Goal: Find specific page/section

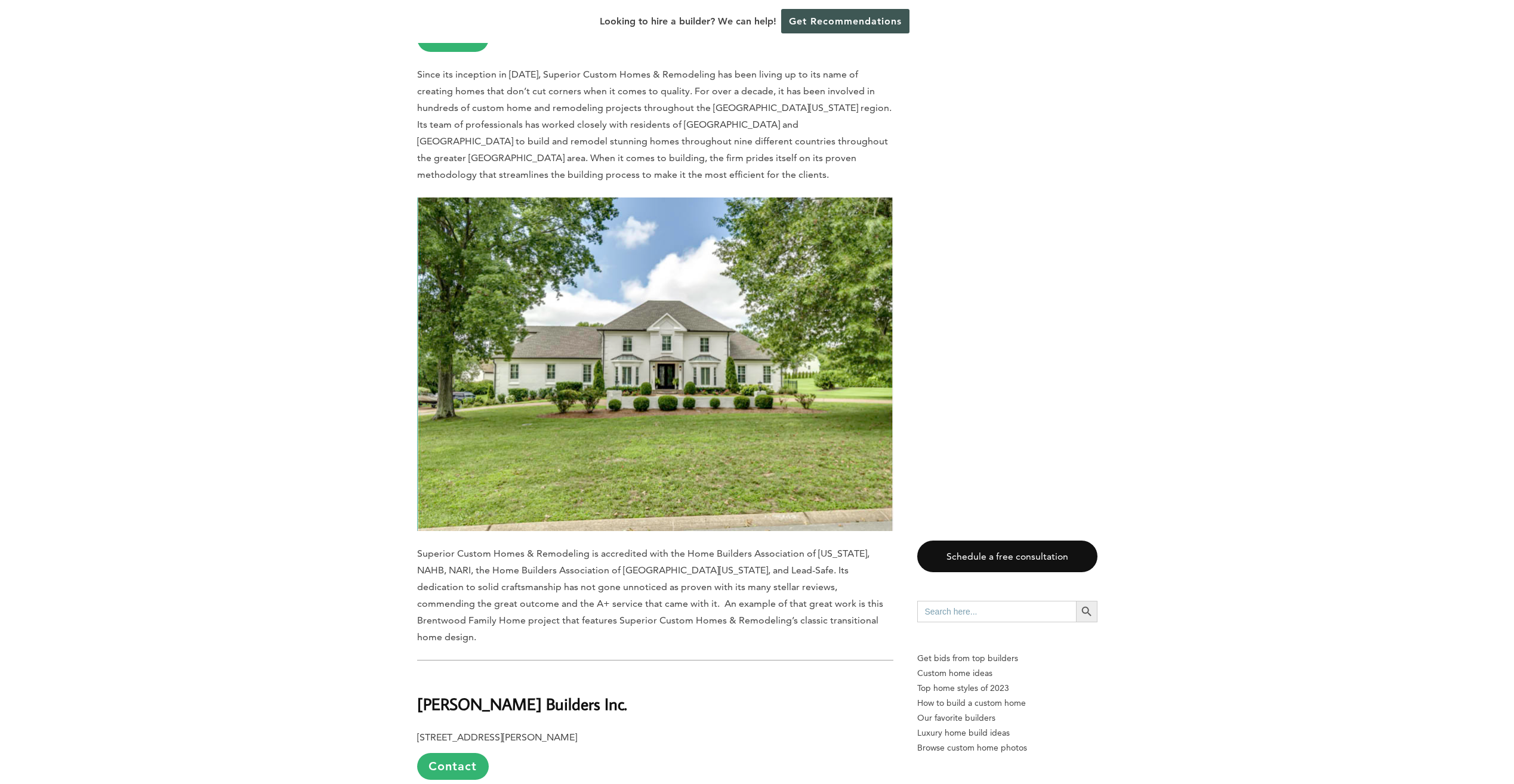
scroll to position [2088, 0]
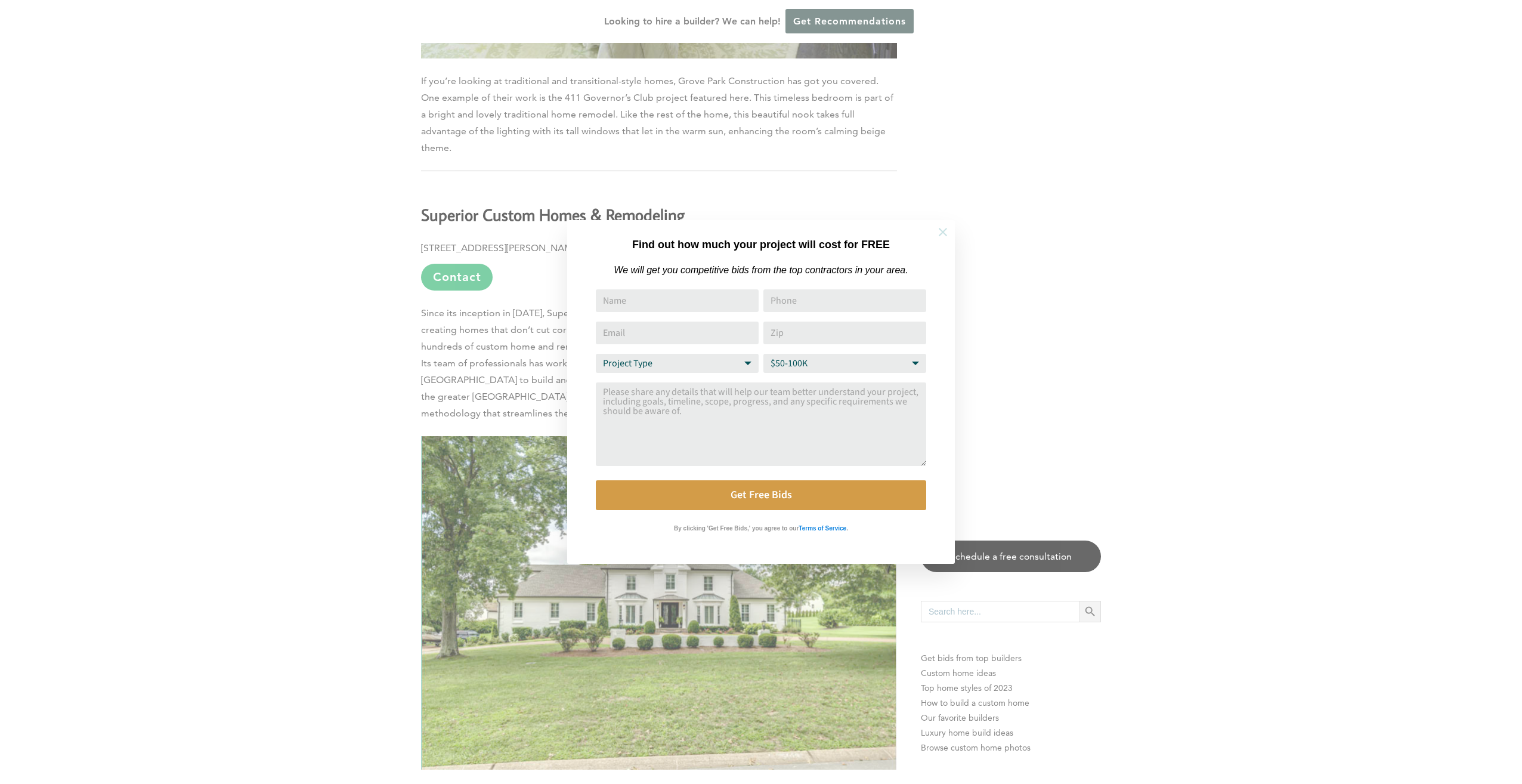
click at [942, 238] on icon at bounding box center [943, 232] width 13 height 13
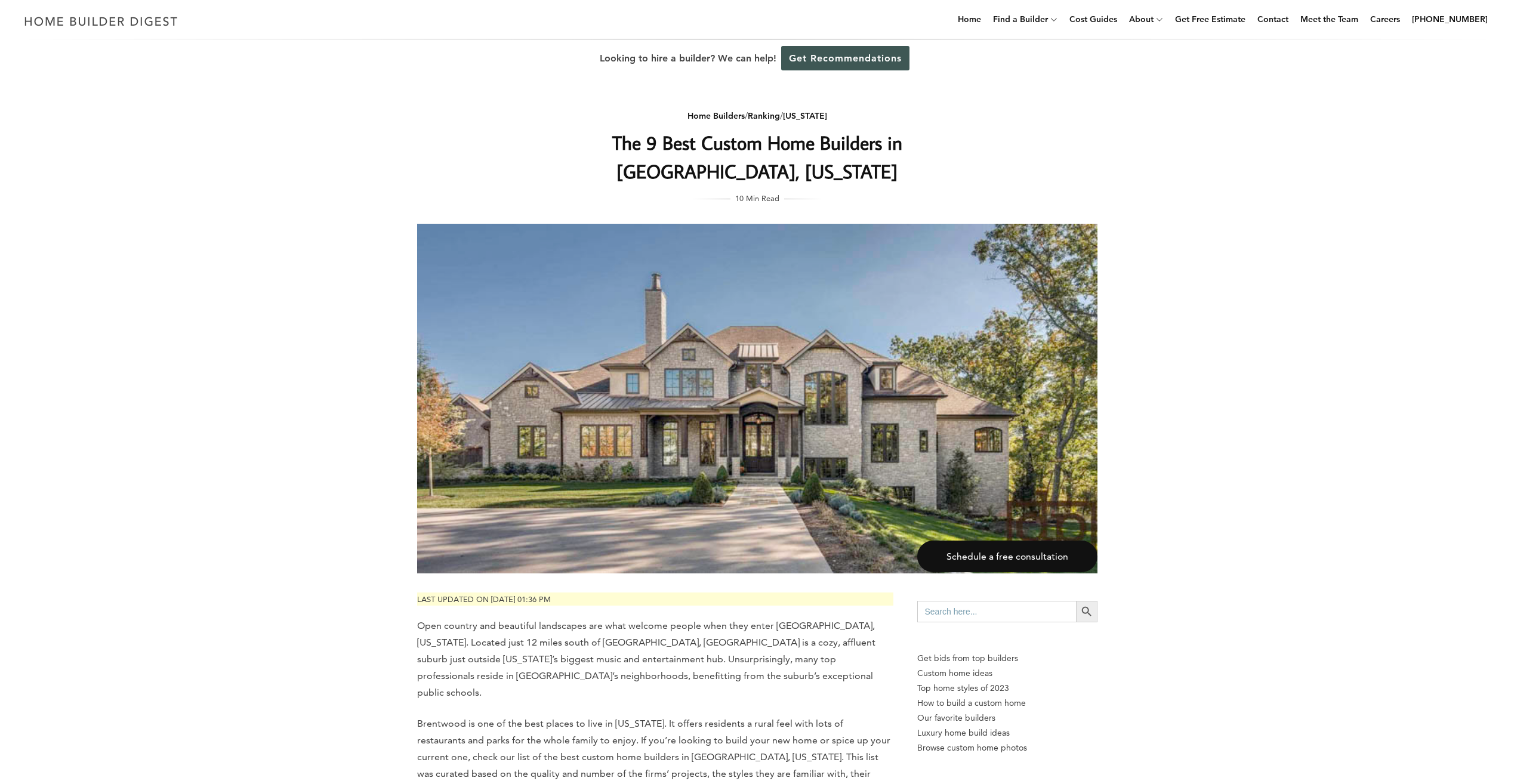
scroll to position [0, 0]
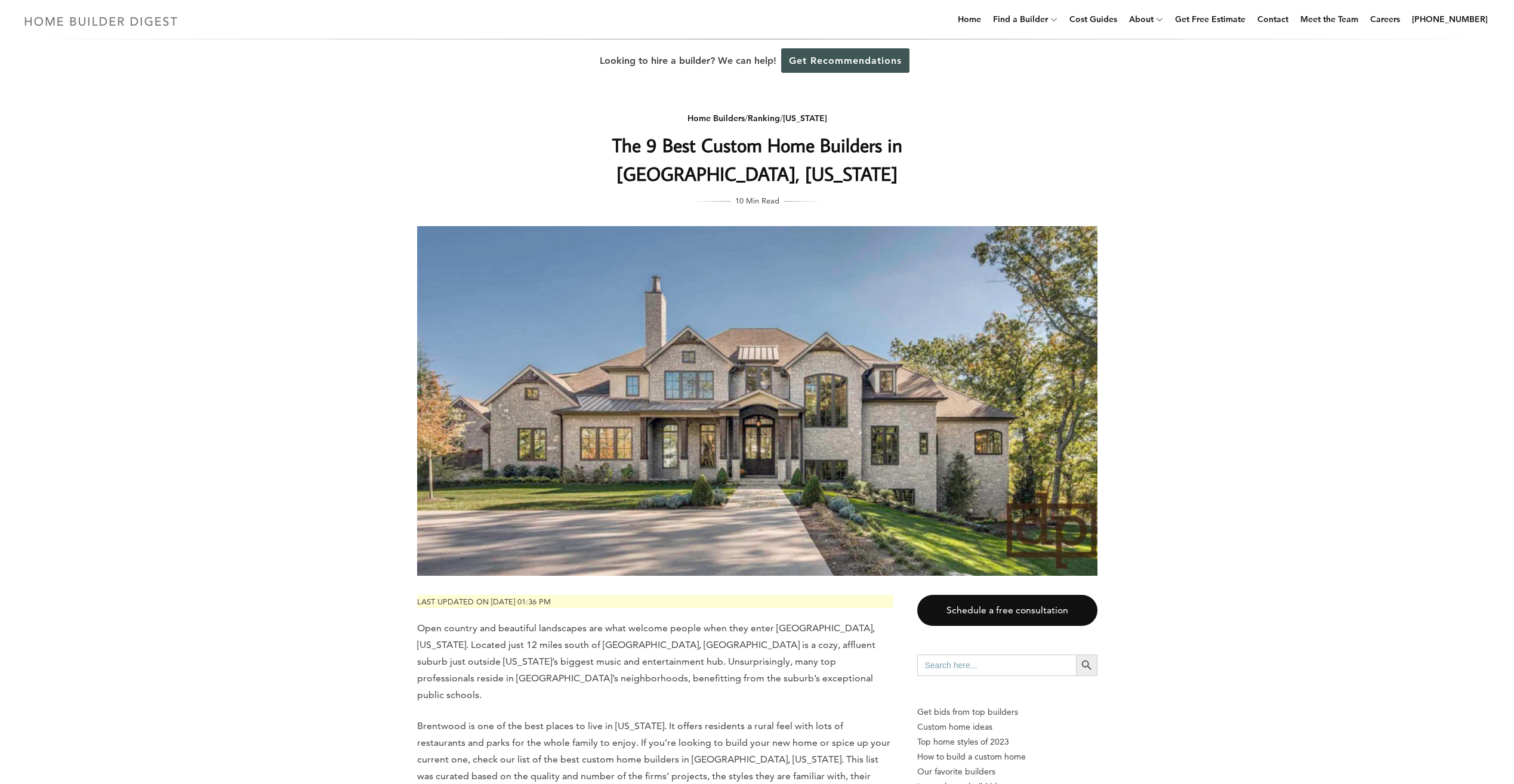
click at [134, 15] on img at bounding box center [100, 21] width 164 height 23
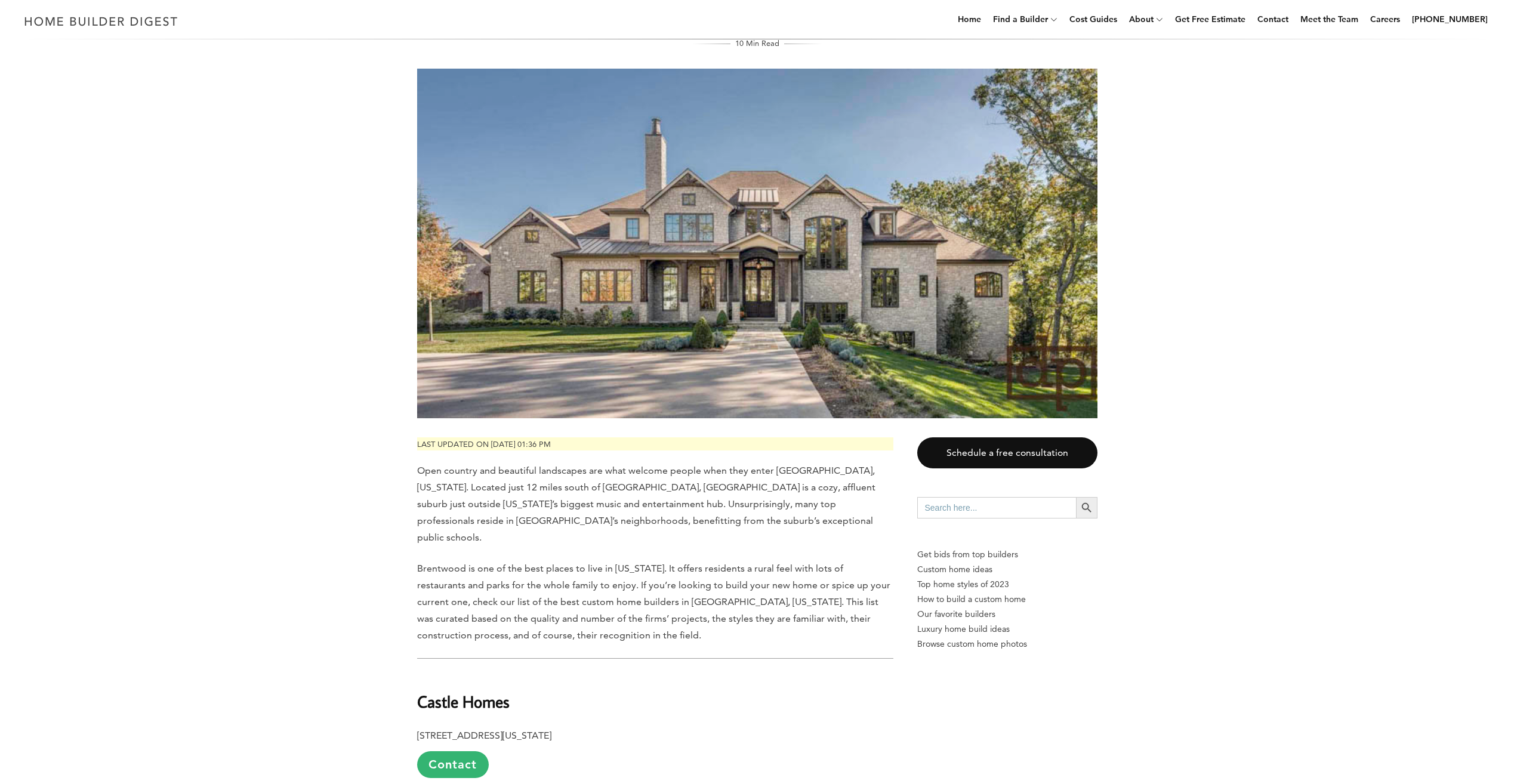
scroll to position [298, 0]
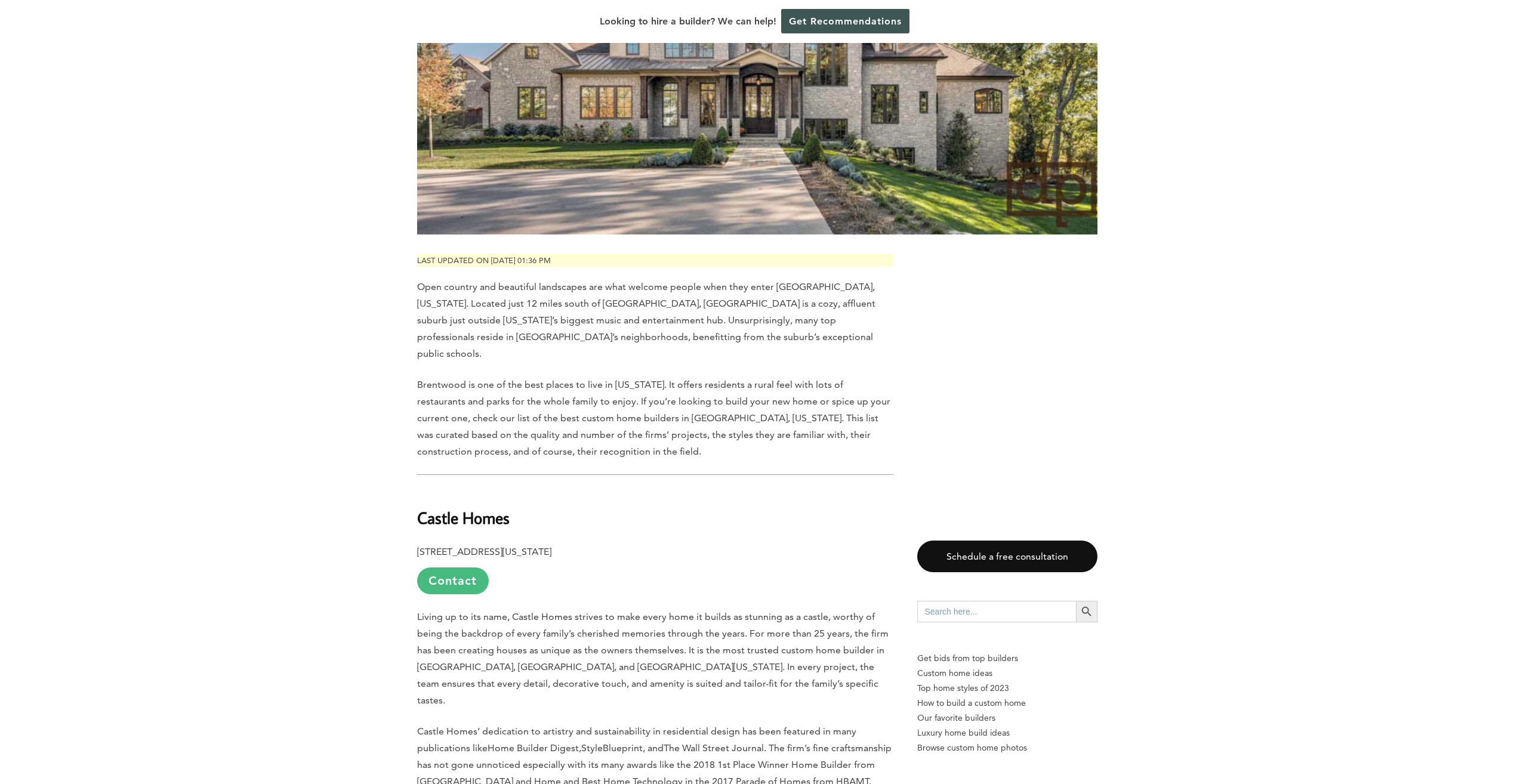
click at [459, 567] on link "Contact" at bounding box center [452, 580] width 72 height 27
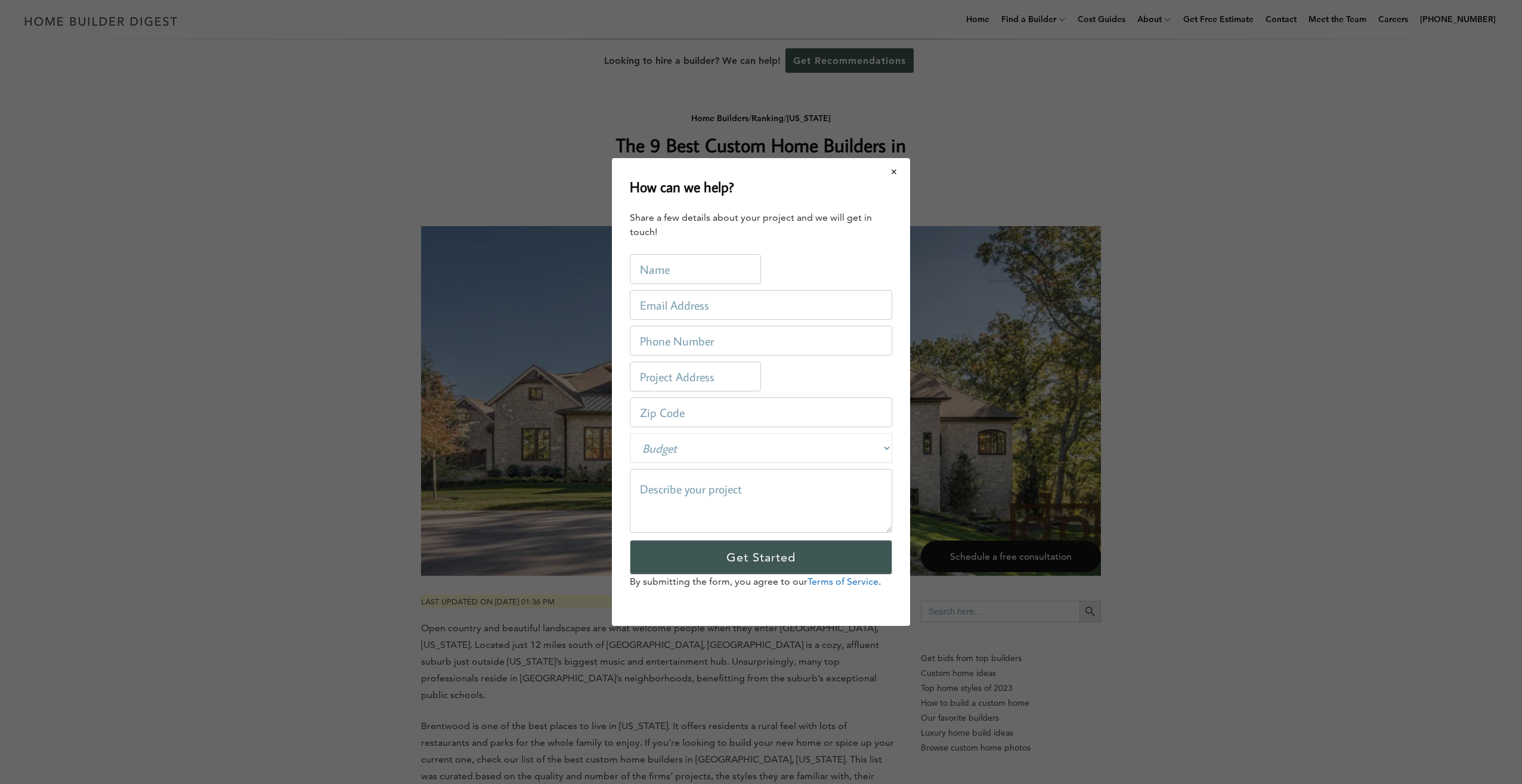
click at [892, 172] on button "Close modal" at bounding box center [895, 172] width 32 height 25
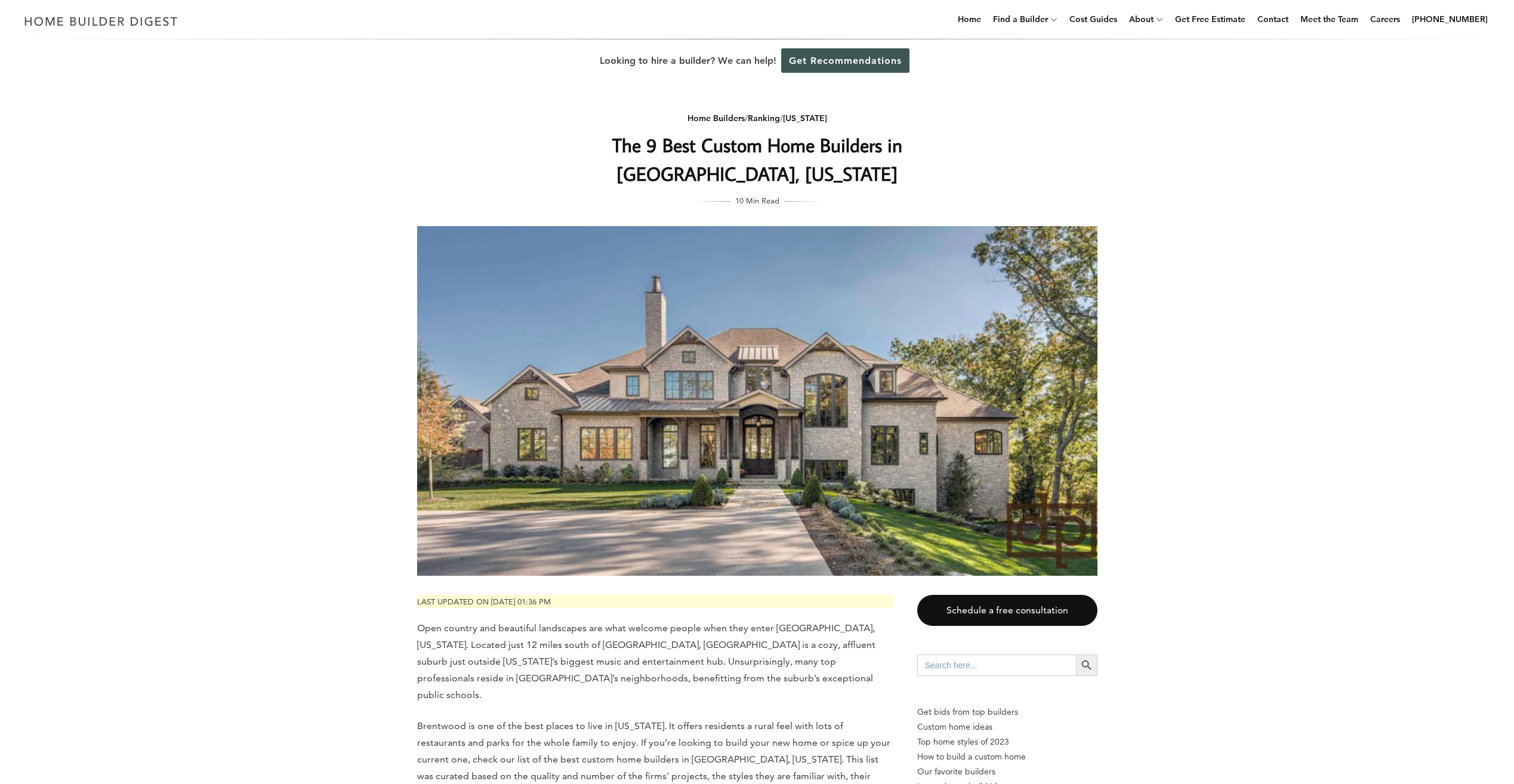
scroll to position [358, 0]
